Goal: Complete application form: Complete application form

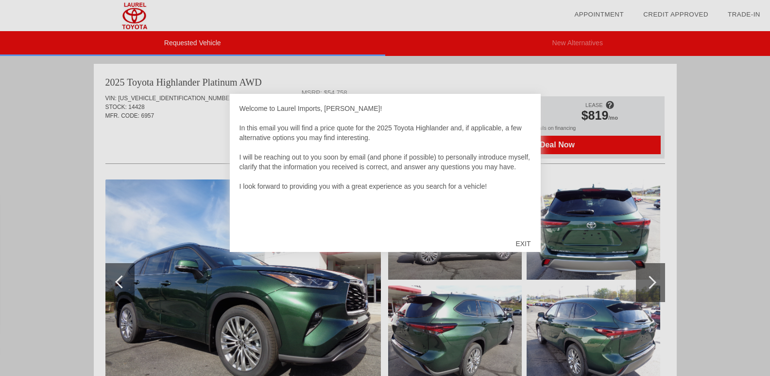
click at [519, 245] on div "EXIT" at bounding box center [523, 243] width 35 height 29
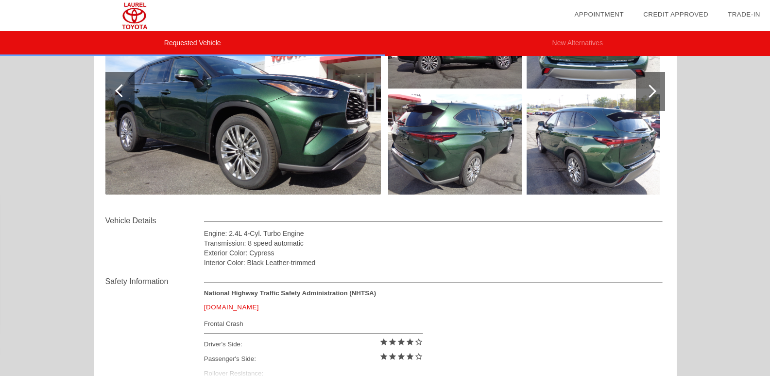
scroll to position [172, 0]
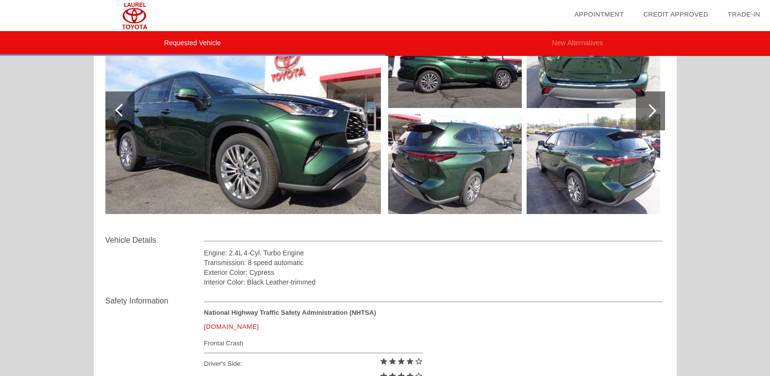
click at [656, 105] on div at bounding box center [650, 110] width 29 height 39
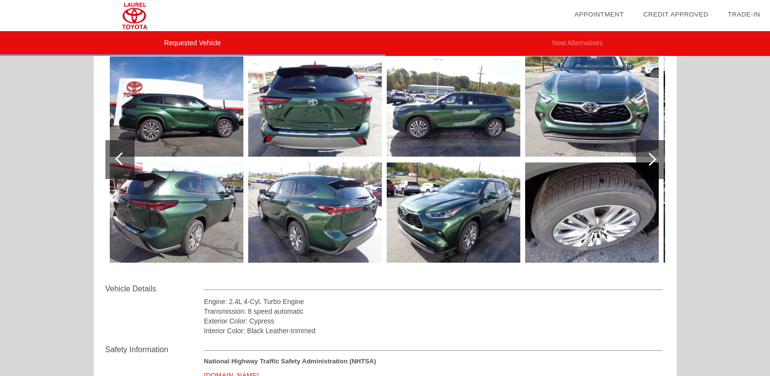
scroll to position [74, 0]
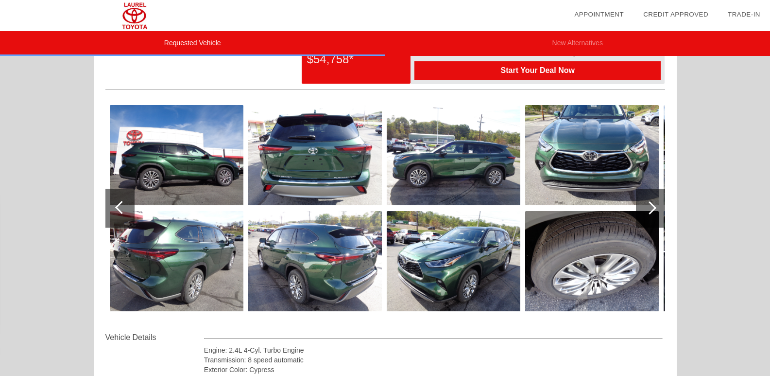
click at [652, 205] on div at bounding box center [650, 207] width 13 height 13
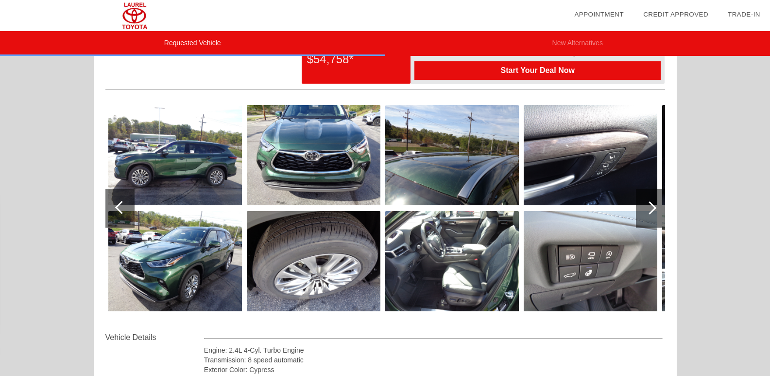
click at [652, 205] on div at bounding box center [650, 207] width 13 height 13
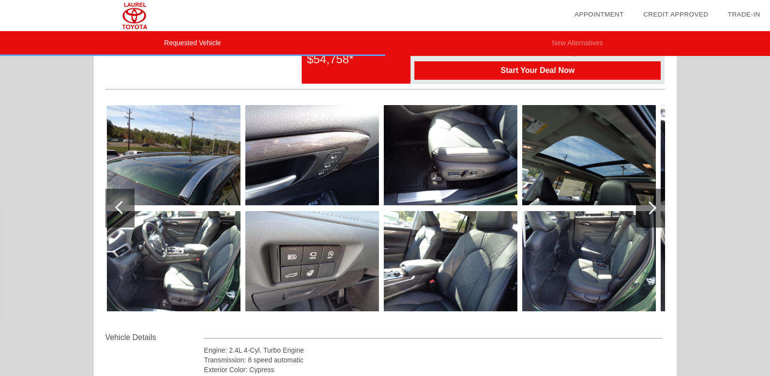
click at [652, 205] on div at bounding box center [650, 207] width 13 height 13
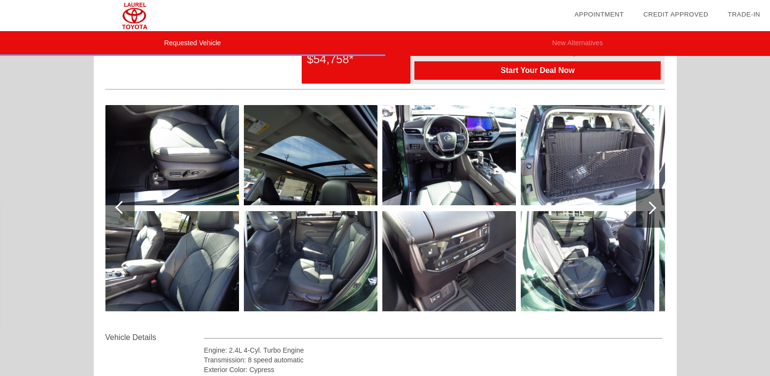
click at [652, 205] on div at bounding box center [650, 207] width 13 height 13
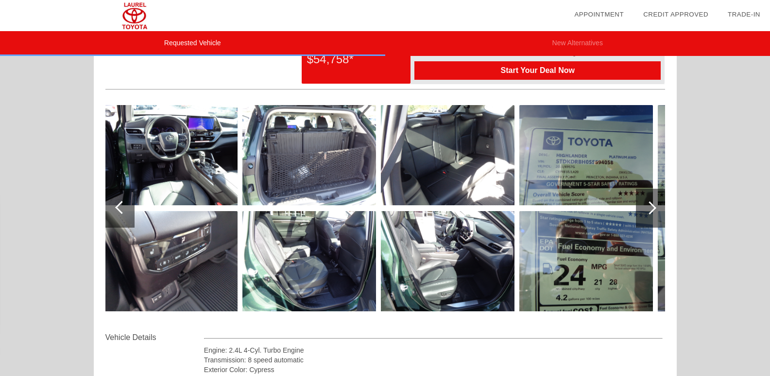
click at [653, 206] on div at bounding box center [650, 207] width 13 height 13
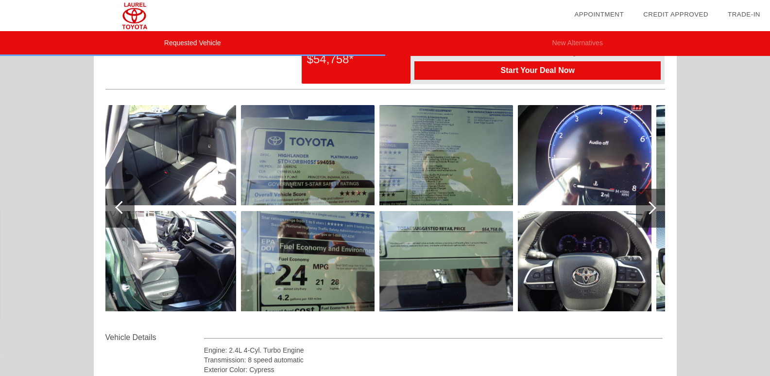
click at [654, 206] on div at bounding box center [650, 207] width 13 height 13
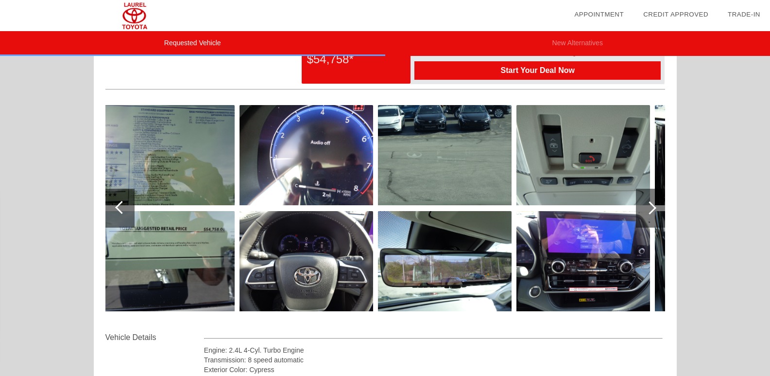
click at [655, 208] on div at bounding box center [650, 207] width 13 height 13
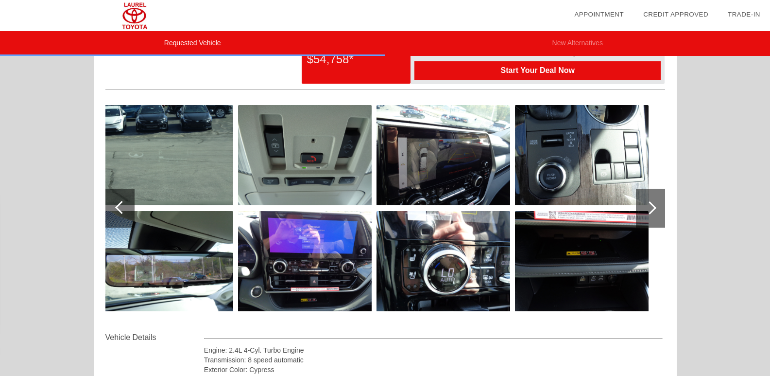
click at [656, 207] on div at bounding box center [650, 207] width 13 height 13
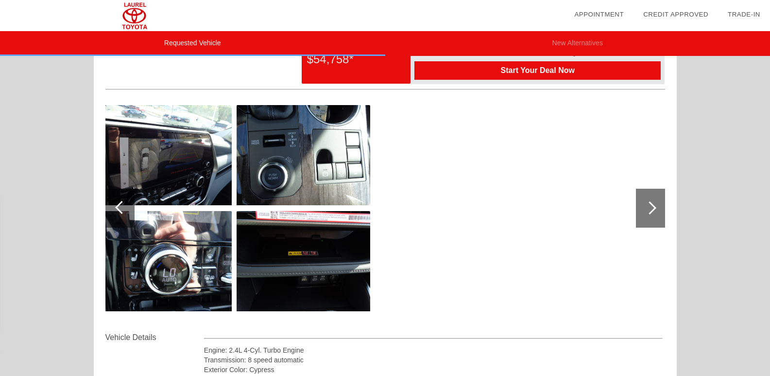
click at [656, 207] on div at bounding box center [650, 207] width 13 height 13
